Goal: Task Accomplishment & Management: Complete application form

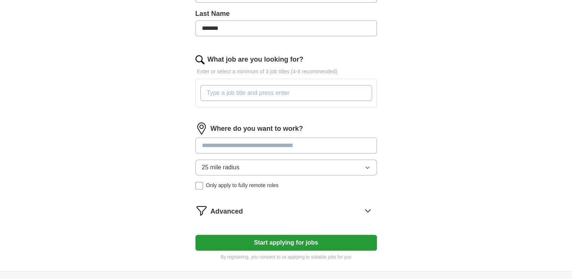
scroll to position [267, 0]
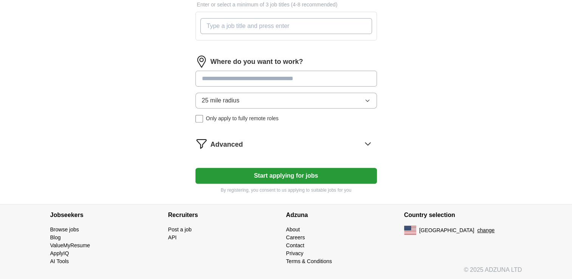
click at [279, 173] on button "Start applying for jobs" at bounding box center [287, 176] width 182 height 16
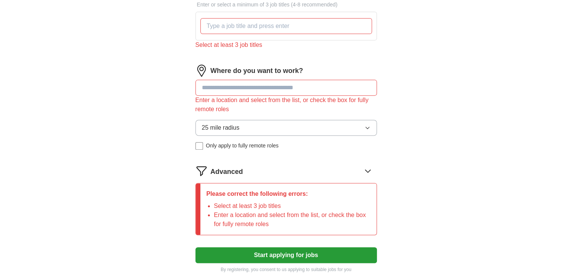
click at [236, 90] on input at bounding box center [287, 88] width 182 height 16
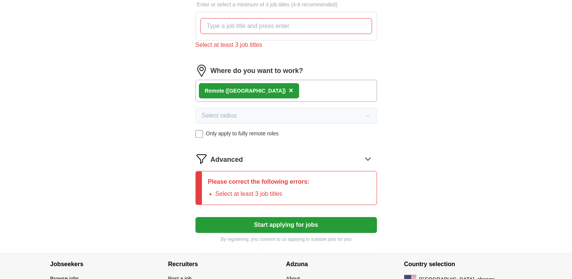
click at [297, 193] on li "Select at least 3 job titles" at bounding box center [263, 194] width 94 height 9
click at [365, 160] on icon at bounding box center [368, 159] width 12 height 12
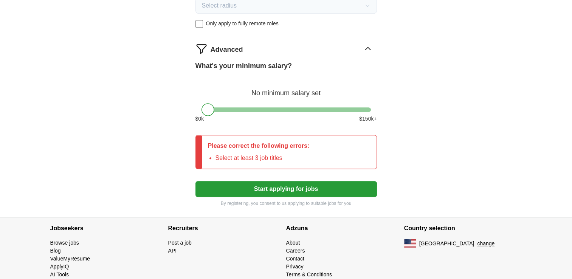
scroll to position [390, 0]
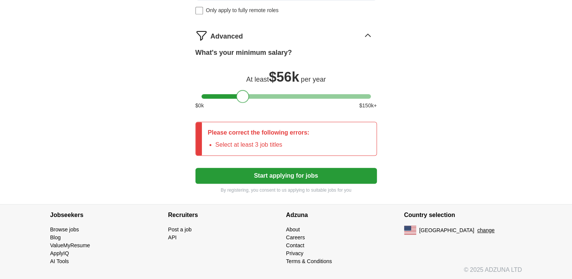
drag, startPoint x: 211, startPoint y: 95, endPoint x: 245, endPoint y: 95, distance: 34.4
click at [245, 95] on div at bounding box center [242, 96] width 13 height 13
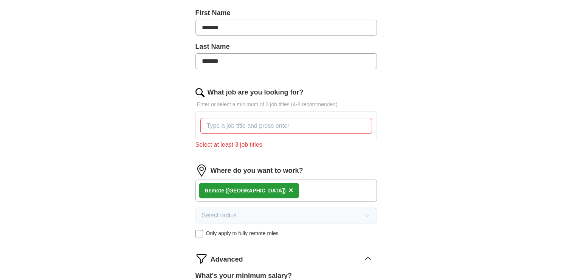
scroll to position [163, 0]
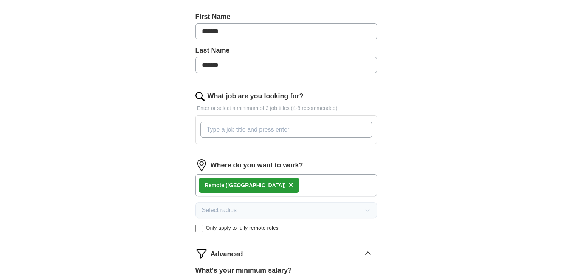
click at [237, 131] on input "What job are you looking for?" at bounding box center [287, 130] width 172 height 16
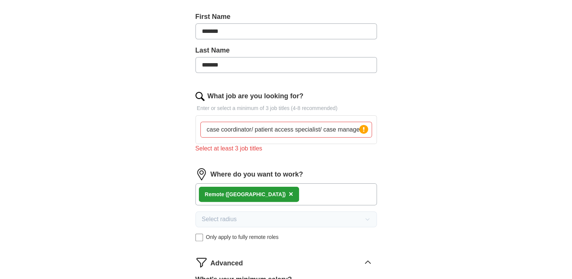
click at [160, 138] on div "ApplyIQ Let ApplyIQ do the hard work of searching and applying for jobs. Just t…" at bounding box center [286, 145] width 484 height 571
click at [364, 128] on icon at bounding box center [364, 129] width 2 height 5
click at [251, 146] on div "Select at least 3 job titles" at bounding box center [287, 148] width 182 height 9
click at [359, 129] on icon at bounding box center [364, 129] width 11 height 11
drag, startPoint x: 324, startPoint y: 129, endPoint x: 374, endPoint y: 132, distance: 50.1
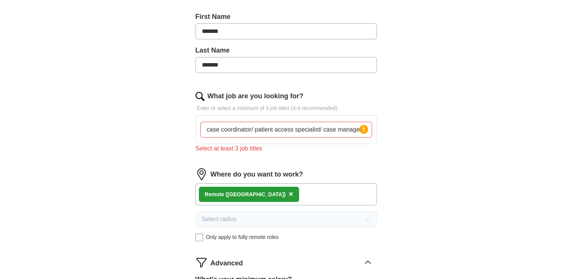
click at [374, 132] on div "case coordinator/ patient access specialist/ case manager Press return to add t…" at bounding box center [287, 129] width 182 height 29
click at [336, 164] on form "Select a resume Olaitan_Opalade_ CaseWorker_Resume.pdf [DATE] 21:00 Upload a di…" at bounding box center [287, 180] width 182 height 480
drag, startPoint x: 331, startPoint y: 129, endPoint x: 257, endPoint y: 131, distance: 74.2
click at [257, 131] on input "case coordinator/ patient access specialist/" at bounding box center [287, 130] width 172 height 16
type input "case coordinator"
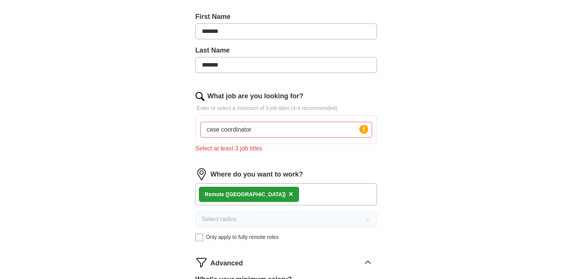
click at [253, 163] on form "Select a resume Olaitan_Opalade_ CaseWorker_Resume.pdf [DATE] 21:00 Upload a di…" at bounding box center [287, 180] width 182 height 480
click at [360, 129] on circle at bounding box center [363, 129] width 9 height 9
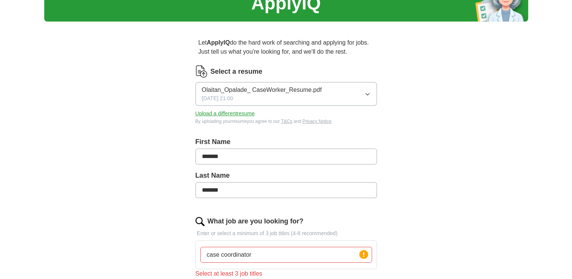
scroll to position [76, 0]
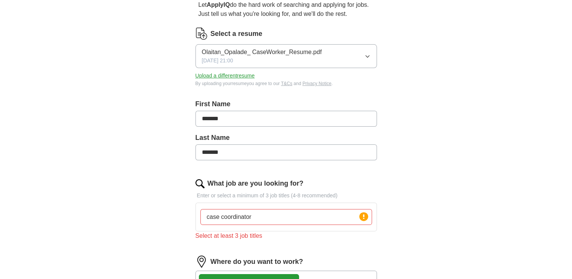
click at [270, 220] on input "case coordinator" at bounding box center [287, 217] width 172 height 16
click at [239, 239] on div "Select at least 3 job titles" at bounding box center [287, 236] width 182 height 9
click at [198, 182] on img at bounding box center [200, 183] width 9 height 9
click at [227, 193] on p "Enter or select a minimum of 3 job titles (4-8 recommended)" at bounding box center [287, 196] width 182 height 8
click at [244, 230] on div "case coordinator Press return to add title" at bounding box center [287, 217] width 182 height 29
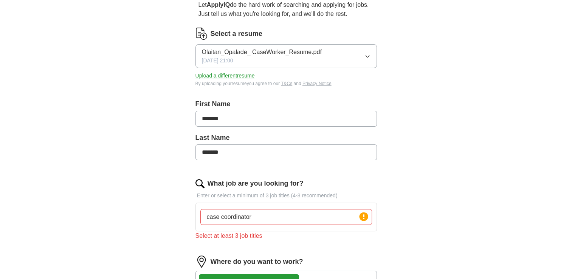
drag, startPoint x: 289, startPoint y: 216, endPoint x: 173, endPoint y: 220, distance: 116.2
click at [173, 220] on div "Let ApplyIQ do the hard work of searching and applying for jobs. Just tell us w…" at bounding box center [286, 254] width 242 height 529
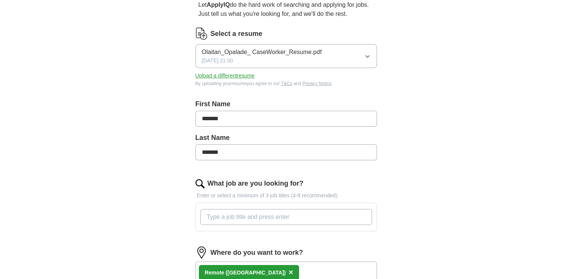
click at [244, 222] on input "What job are you looking for?" at bounding box center [287, 217] width 172 height 16
type input "case management"
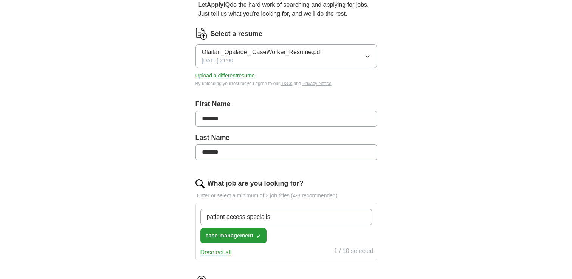
type input "patient access specialist"
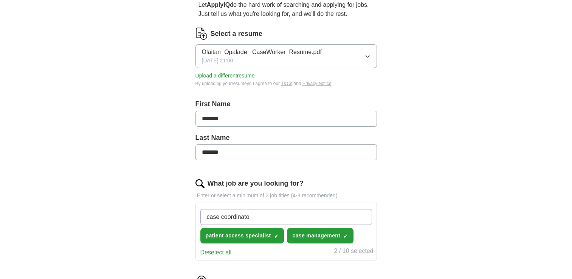
type input "case coordinator"
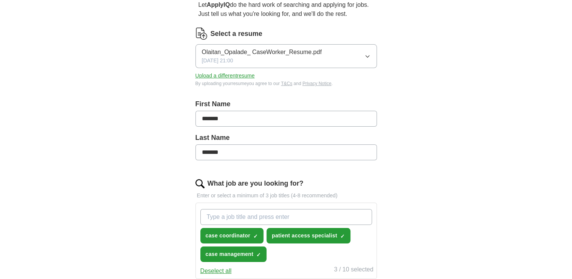
paste input "Insurance Verification Coordinator"
type input "Insurance Verification Coordinator"
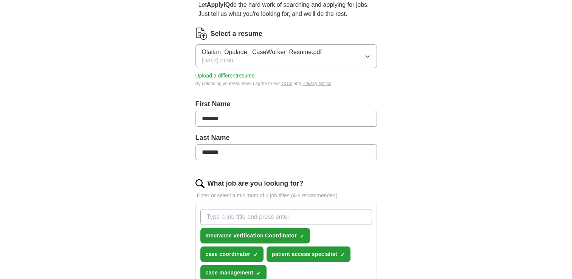
click at [293, 217] on input "What job are you looking for?" at bounding box center [287, 217] width 172 height 16
paste input "Associate Patient Care Coordinator"
type input "Associate Patient Care Coordinator"
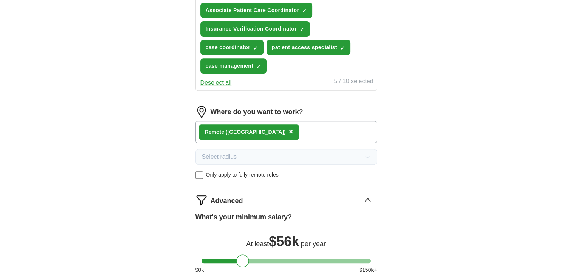
scroll to position [416, 0]
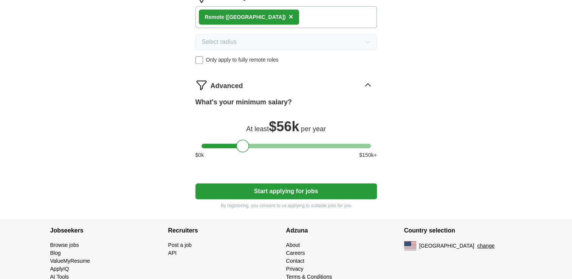
click at [293, 196] on button "Start applying for jobs" at bounding box center [287, 191] width 182 height 16
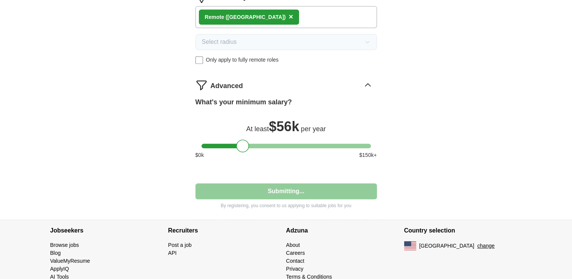
select select "**"
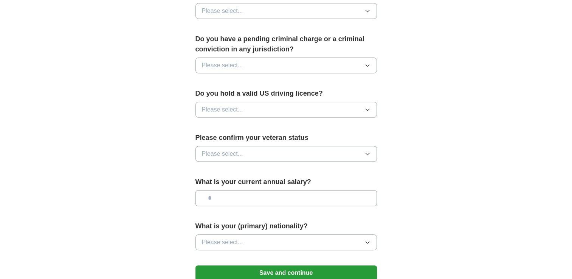
click at [303, 102] on button "Please select..." at bounding box center [287, 110] width 182 height 16
drag, startPoint x: 237, startPoint y: 115, endPoint x: 243, endPoint y: 95, distance: 20.9
click at [237, 123] on div "Yes" at bounding box center [286, 127] width 169 height 9
click at [275, 58] on button "Please select..." at bounding box center [287, 66] width 182 height 16
click at [232, 94] on div "No" at bounding box center [286, 98] width 169 height 9
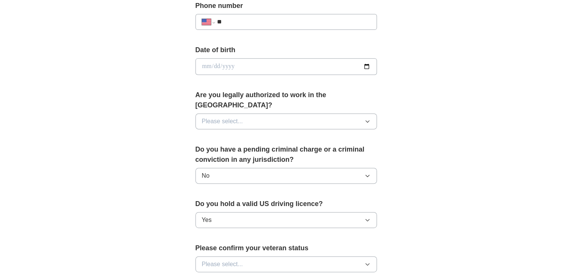
scroll to position [303, 0]
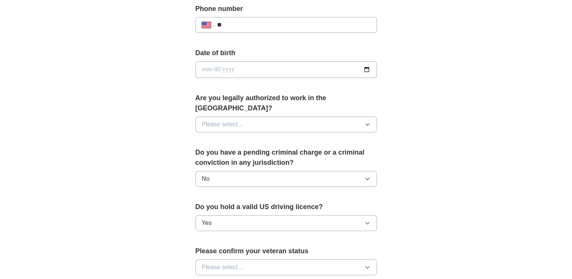
click at [232, 120] on span "Please select..." at bounding box center [222, 124] width 41 height 9
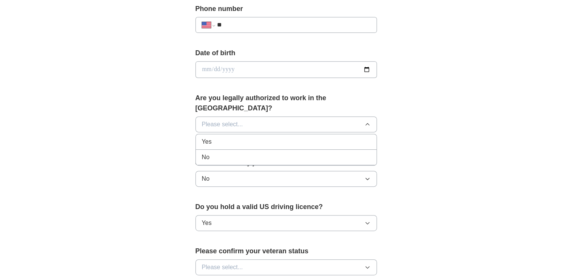
click at [224, 137] on div "Yes" at bounding box center [286, 141] width 169 height 9
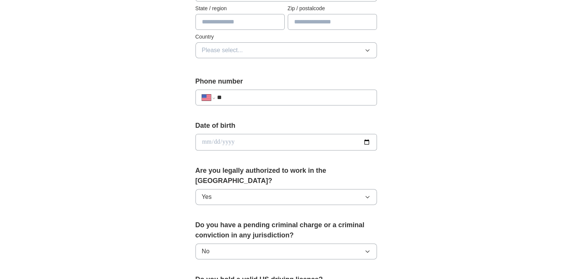
scroll to position [227, 0]
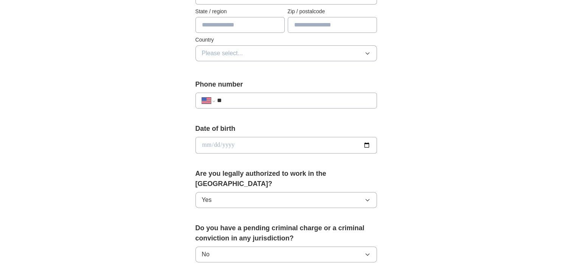
click at [257, 98] on input "**" at bounding box center [294, 100] width 154 height 9
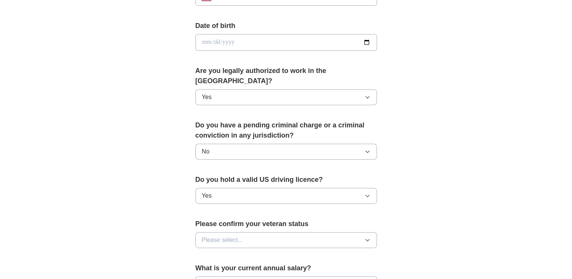
scroll to position [416, 0]
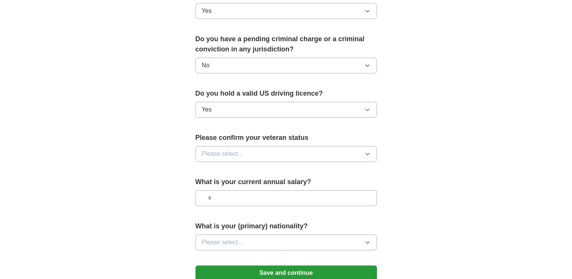
type input "**********"
click at [313, 146] on button "Please select..." at bounding box center [287, 154] width 182 height 16
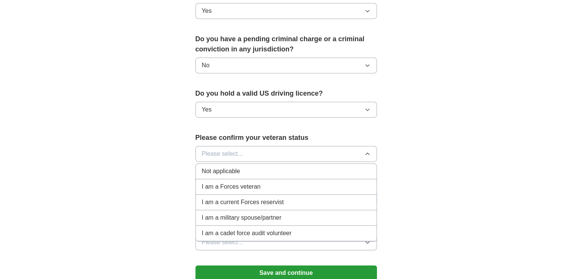
click at [247, 167] on div "Not applicable" at bounding box center [286, 171] width 169 height 9
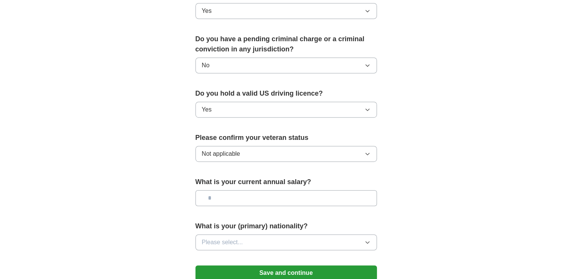
scroll to position [454, 0]
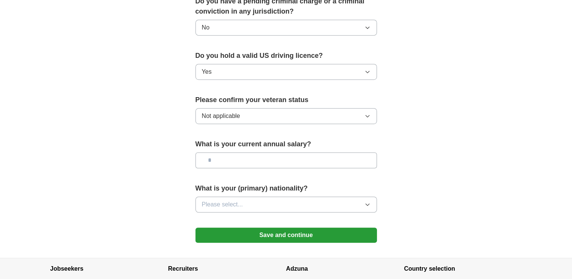
click at [270, 199] on button "Please select..." at bounding box center [287, 205] width 182 height 16
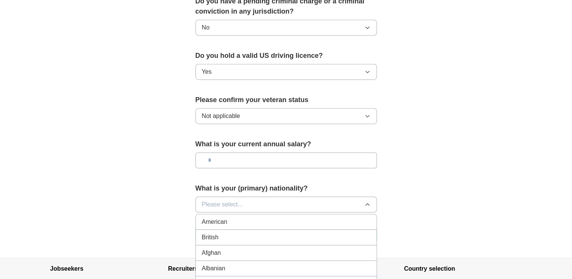
click at [270, 199] on button "Please select..." at bounding box center [287, 205] width 182 height 16
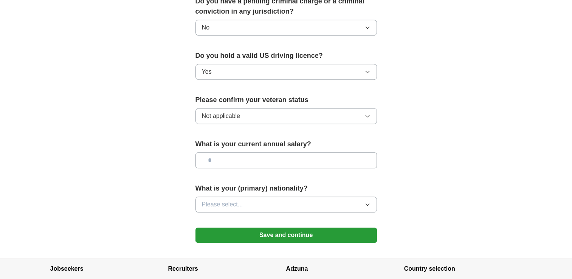
click at [275, 228] on button "Save and continue" at bounding box center [287, 235] width 182 height 15
